Goal: Find specific page/section: Find specific page/section

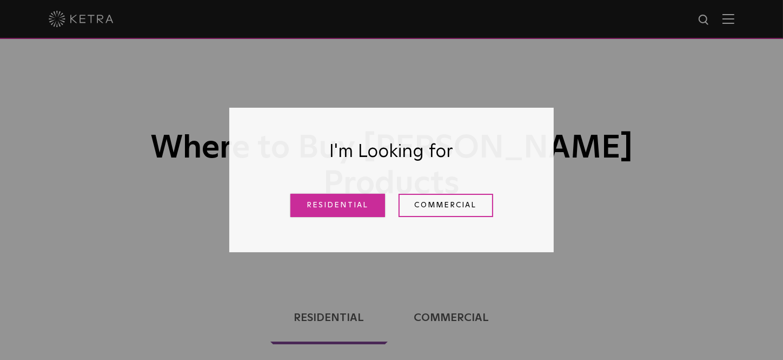
click at [321, 209] on link "Residential" at bounding box center [337, 205] width 95 height 23
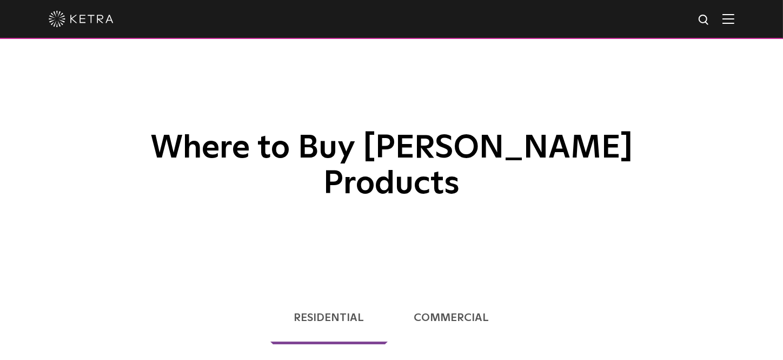
scroll to position [276, 0]
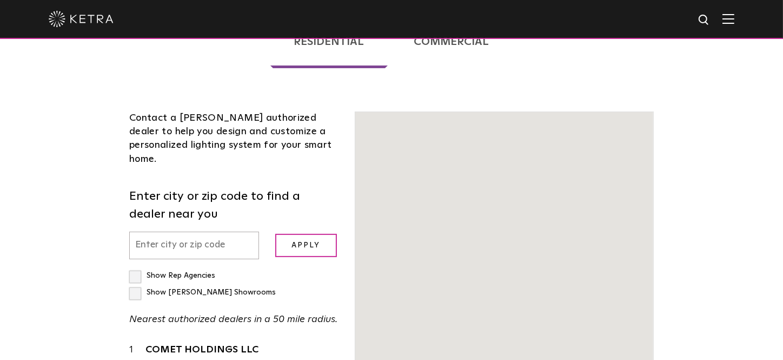
click at [178, 231] on input "text" at bounding box center [194, 245] width 130 height 28
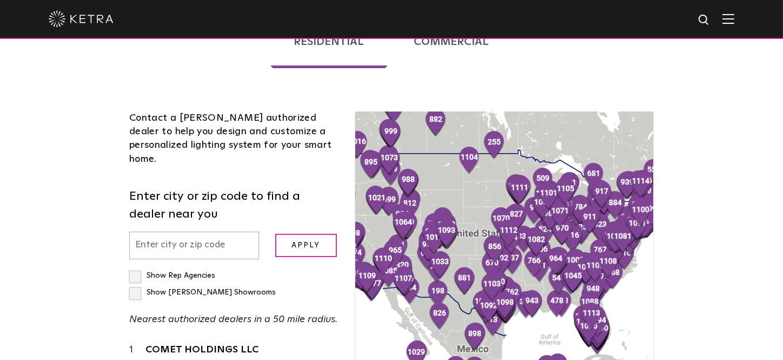
click at [178, 231] on input "text" at bounding box center [194, 245] width 130 height 28
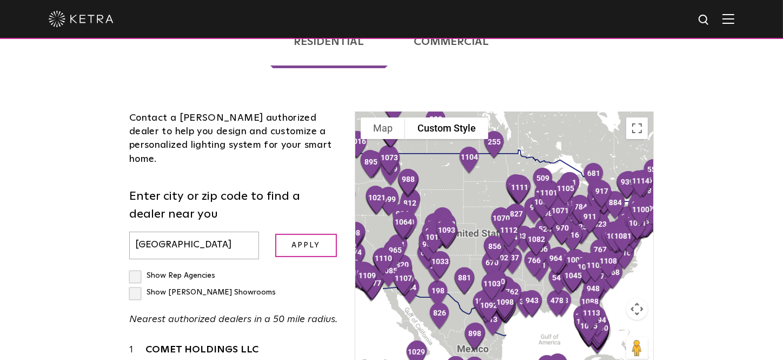
type input "[GEOGRAPHIC_DATA]"
click at [275, 234] on input "Apply" at bounding box center [306, 245] width 62 height 23
click at [304, 234] on input "Apply" at bounding box center [306, 245] width 62 height 23
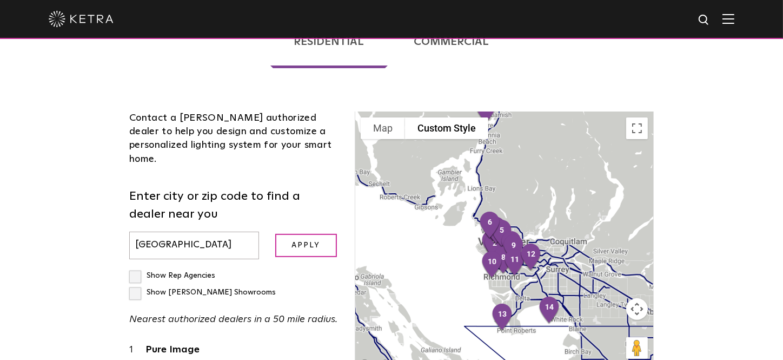
click at [137, 271] on label "Show Rep Agencies" at bounding box center [172, 275] width 86 height 8
click at [136, 267] on input "Show Rep Agencies" at bounding box center [132, 270] width 7 height 7
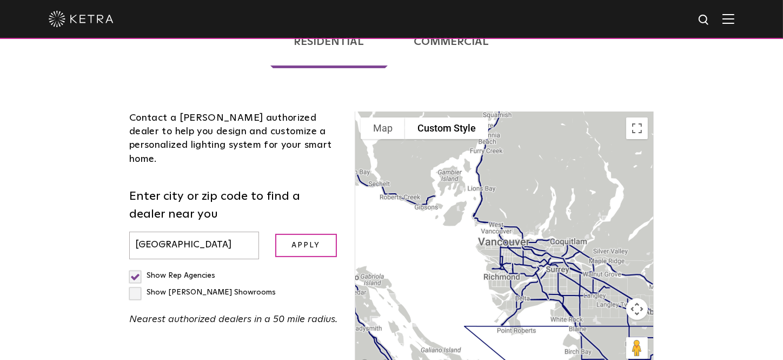
click at [137, 271] on label "Show Rep Agencies" at bounding box center [172, 275] width 86 height 8
click at [136, 267] on input "Show Rep Agencies" at bounding box center [132, 270] width 7 height 7
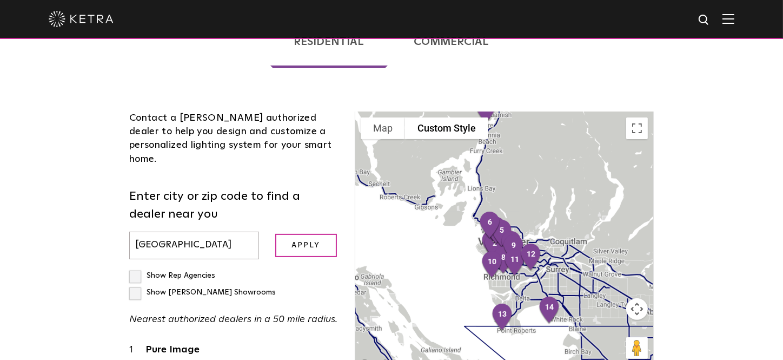
click at [141, 271] on label "Show Rep Agencies" at bounding box center [172, 275] width 86 height 8
click at [136, 267] on input "Show Rep Agencies" at bounding box center [132, 270] width 7 height 7
checkbox input "true"
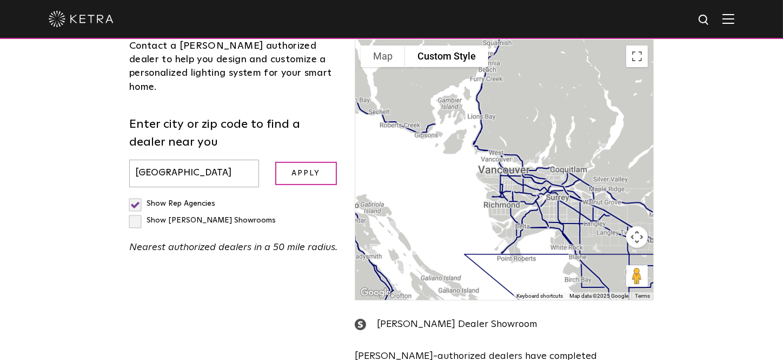
scroll to position [324, 0]
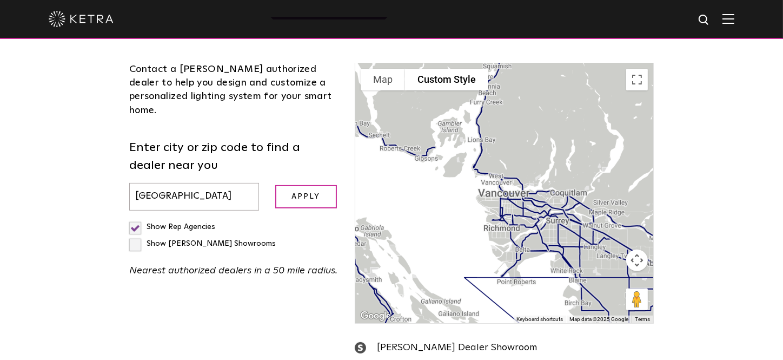
click at [229, 240] on label "Show [PERSON_NAME] Showrooms" at bounding box center [202, 244] width 147 height 8
click at [136, 218] on input "Show [PERSON_NAME] Showrooms" at bounding box center [132, 221] width 7 height 7
checkbox input "true"
click at [137, 223] on label "Show Rep Agencies" at bounding box center [172, 227] width 86 height 8
click at [136, 218] on input "Show Rep Agencies" at bounding box center [132, 221] width 7 height 7
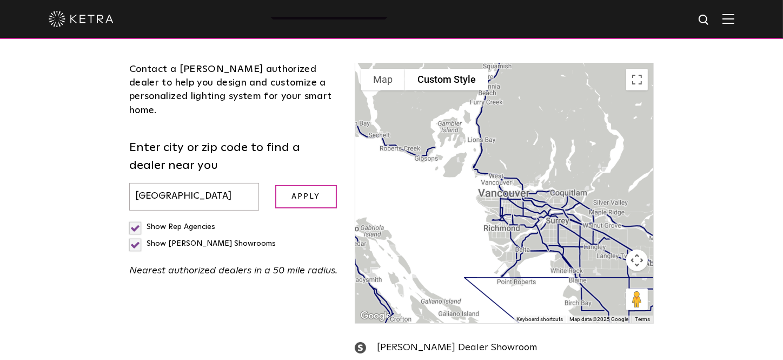
checkbox input "false"
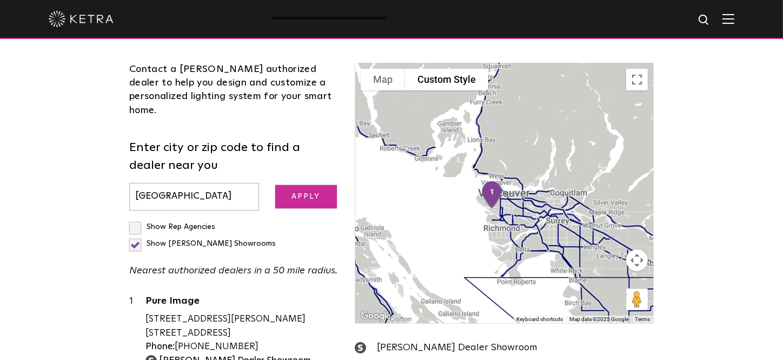
click at [301, 185] on input "Apply" at bounding box center [306, 196] width 62 height 23
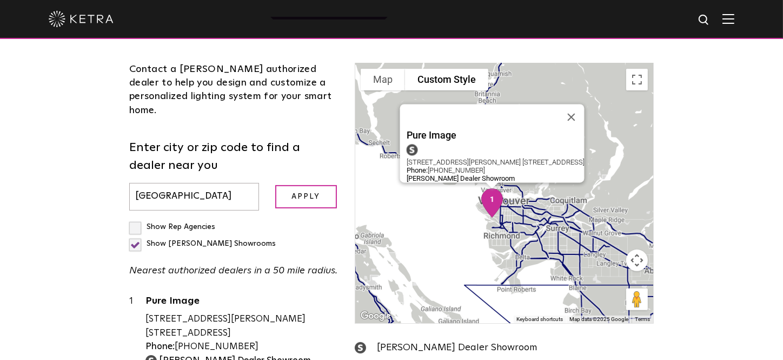
click at [493, 184] on img "1" at bounding box center [491, 203] width 31 height 38
